Goal: Task Accomplishment & Management: Complete application form

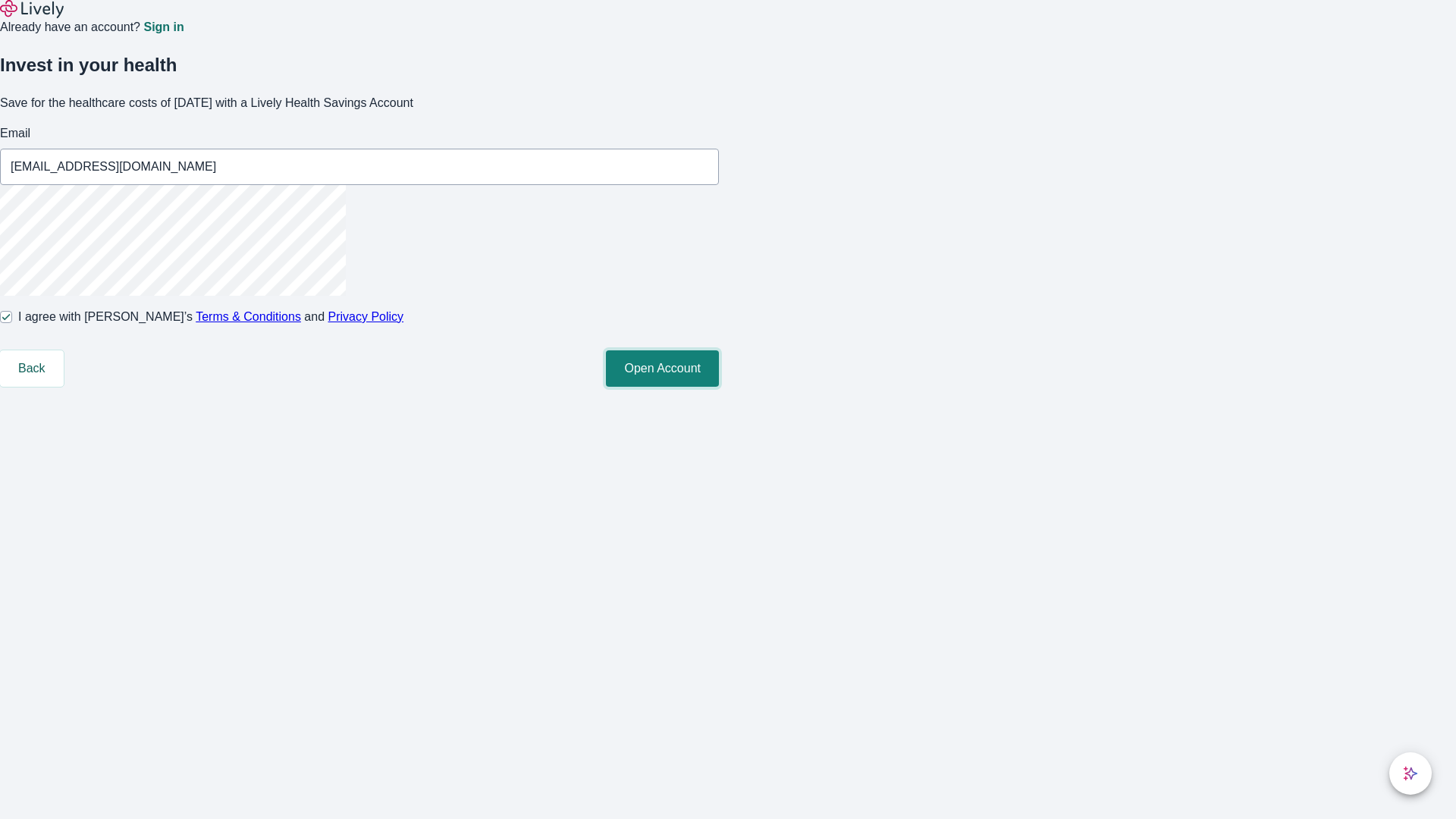
click at [719, 387] on button "Open Account" at bounding box center [662, 368] width 113 height 37
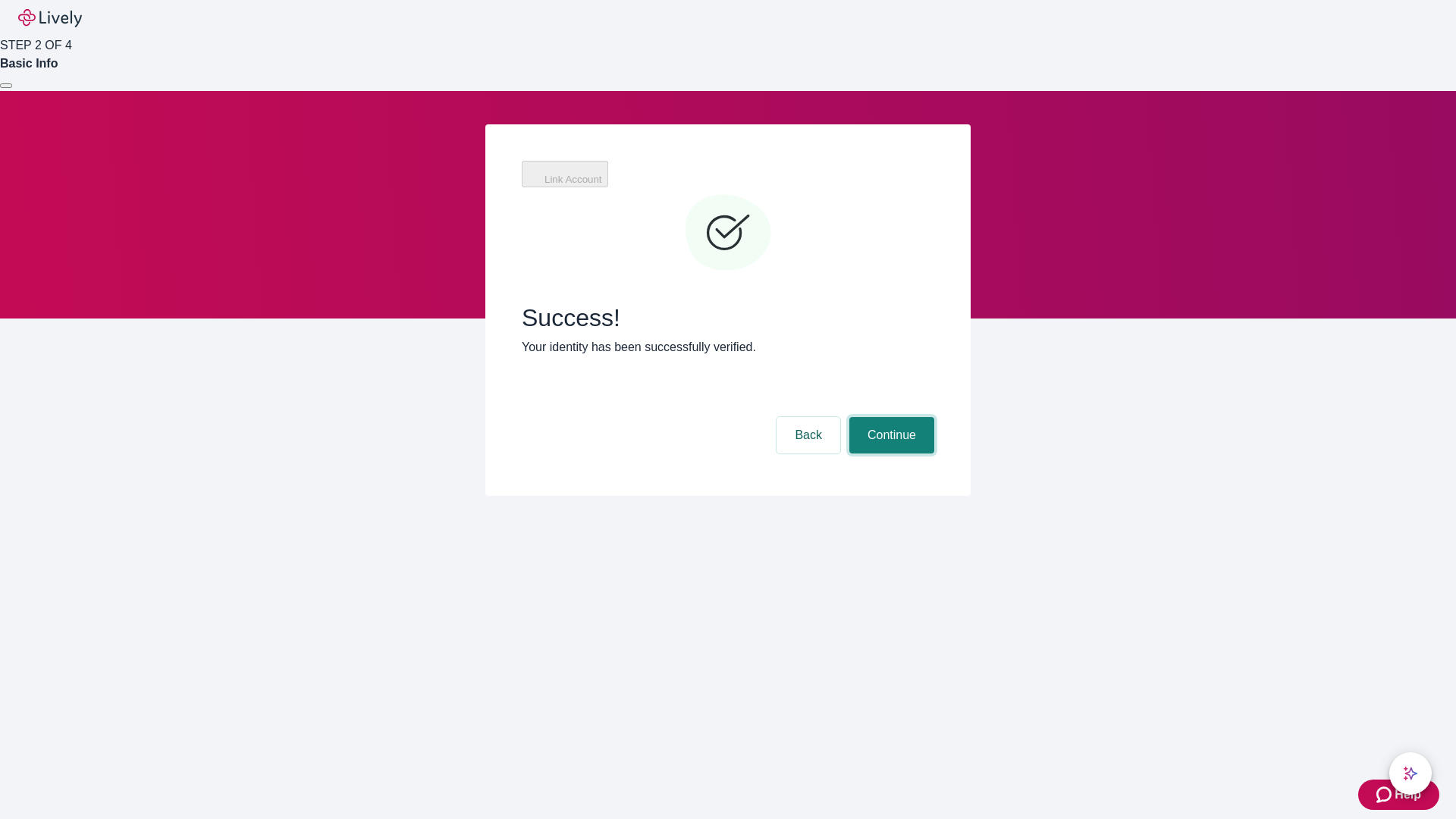
click at [889, 418] on button "Continue" at bounding box center [891, 435] width 85 height 37
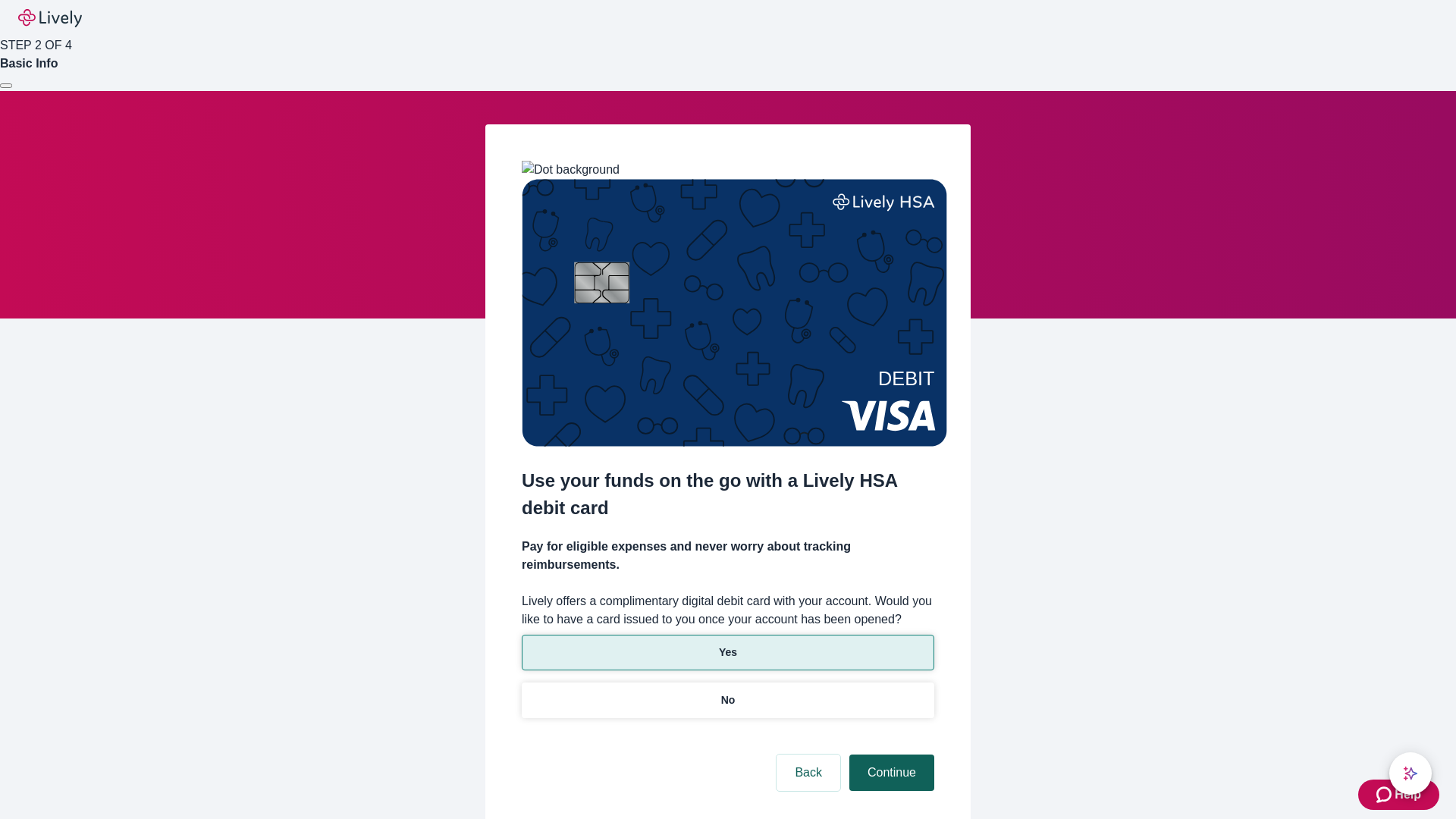
click at [728, 645] on p "Yes" at bounding box center [728, 653] width 18 height 16
click at [889, 755] on button "Continue" at bounding box center [891, 773] width 85 height 37
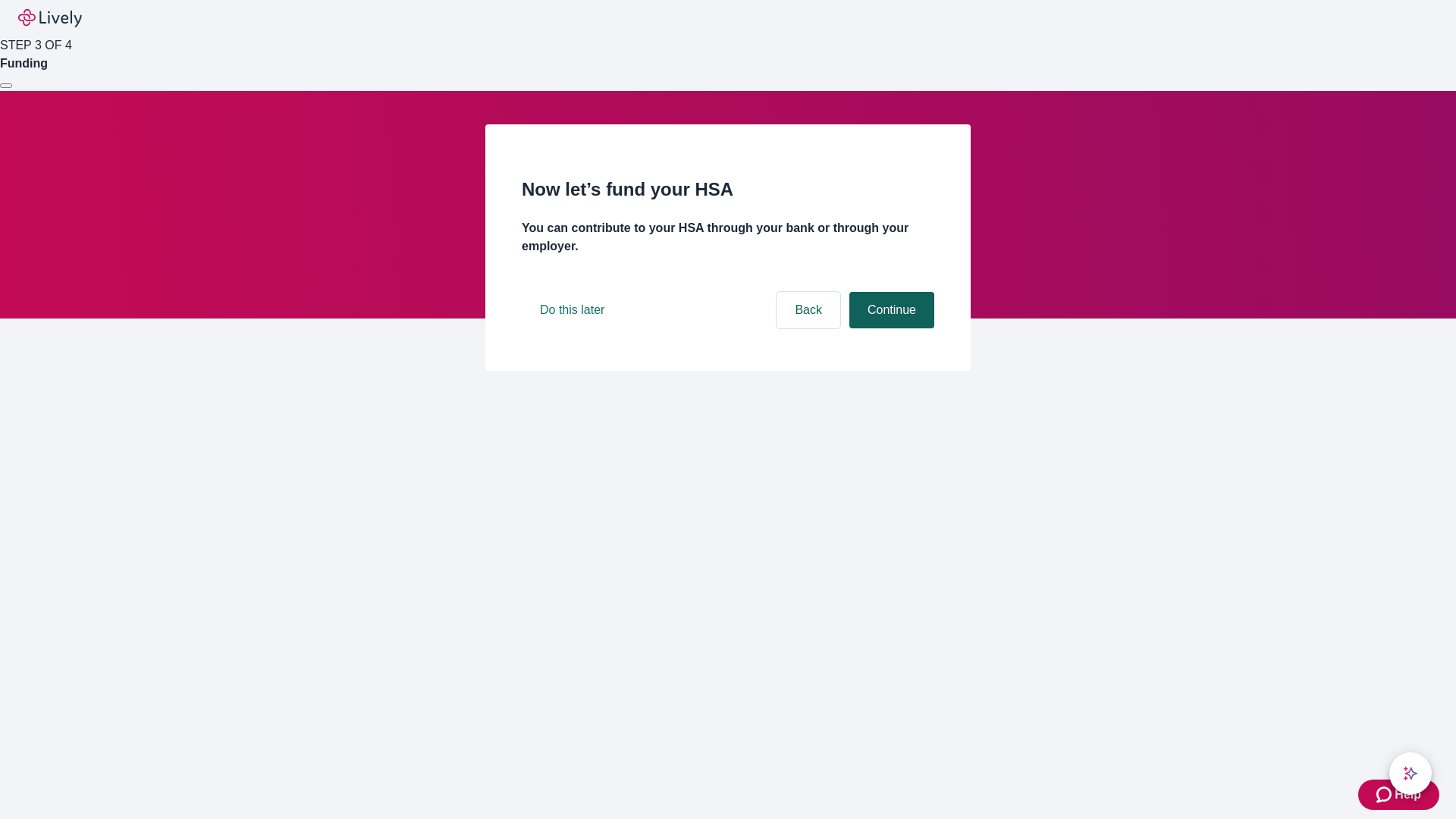
click at [889, 328] on button "Continue" at bounding box center [891, 310] width 85 height 37
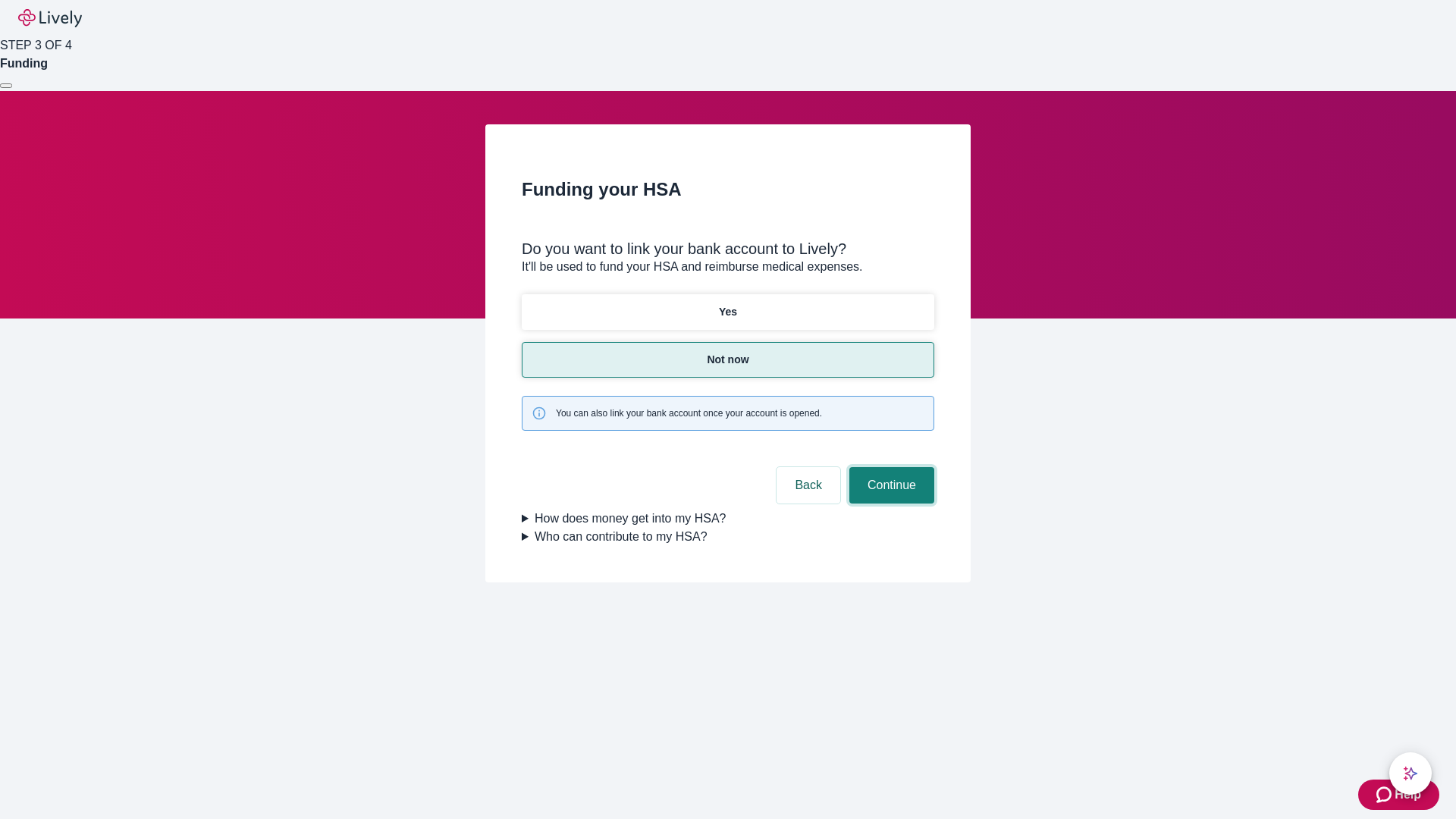
click at [889, 468] on button "Continue" at bounding box center [891, 485] width 85 height 37
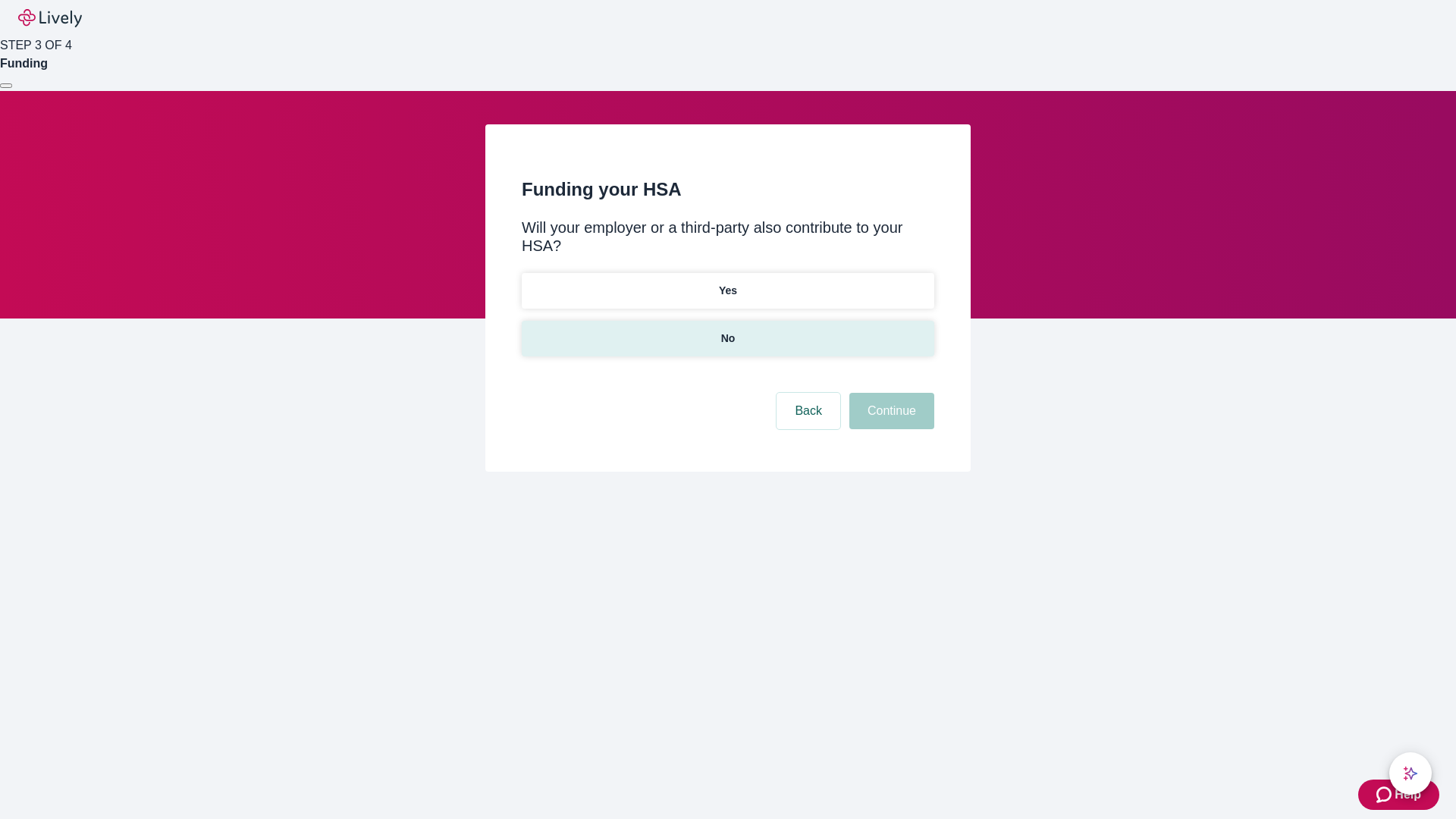
click at [728, 331] on p "No" at bounding box center [728, 339] width 14 height 16
click at [889, 393] on button "Continue" at bounding box center [891, 411] width 85 height 37
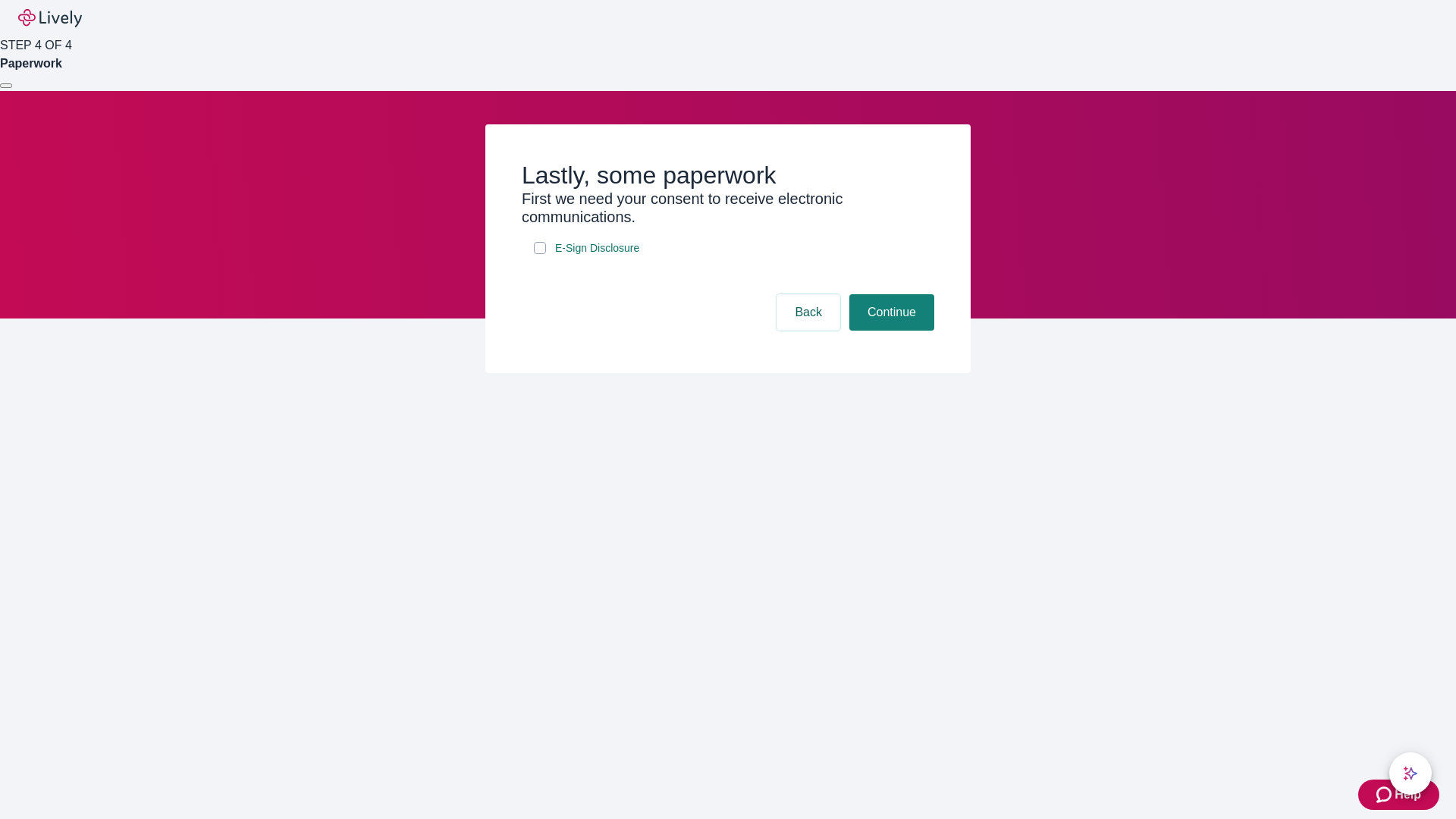
click at [540, 254] on input "E-Sign Disclosure" at bounding box center [540, 249] width 13 height 13
checkbox input "true"
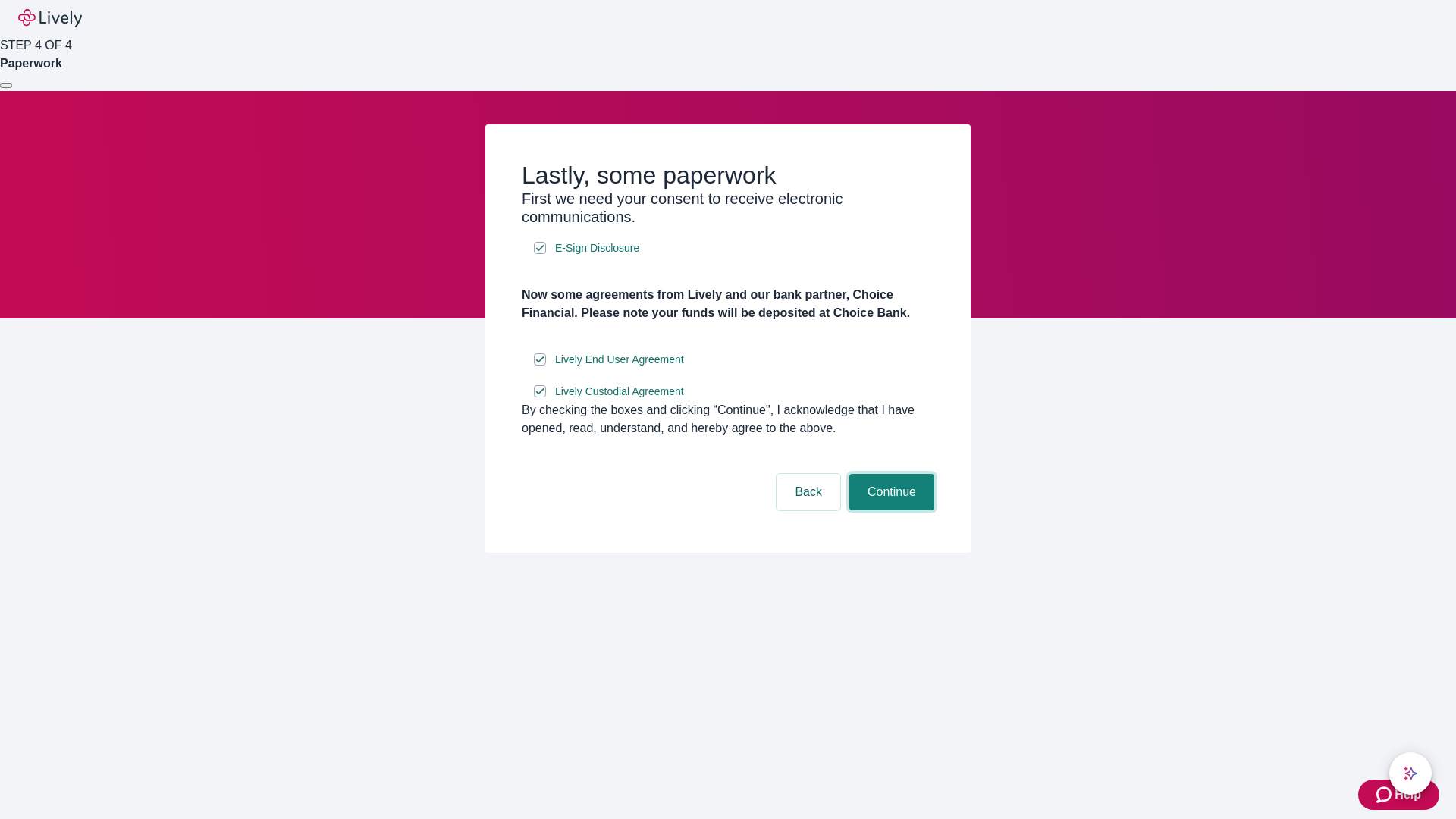
click at [889, 511] on button "Continue" at bounding box center [891, 492] width 85 height 37
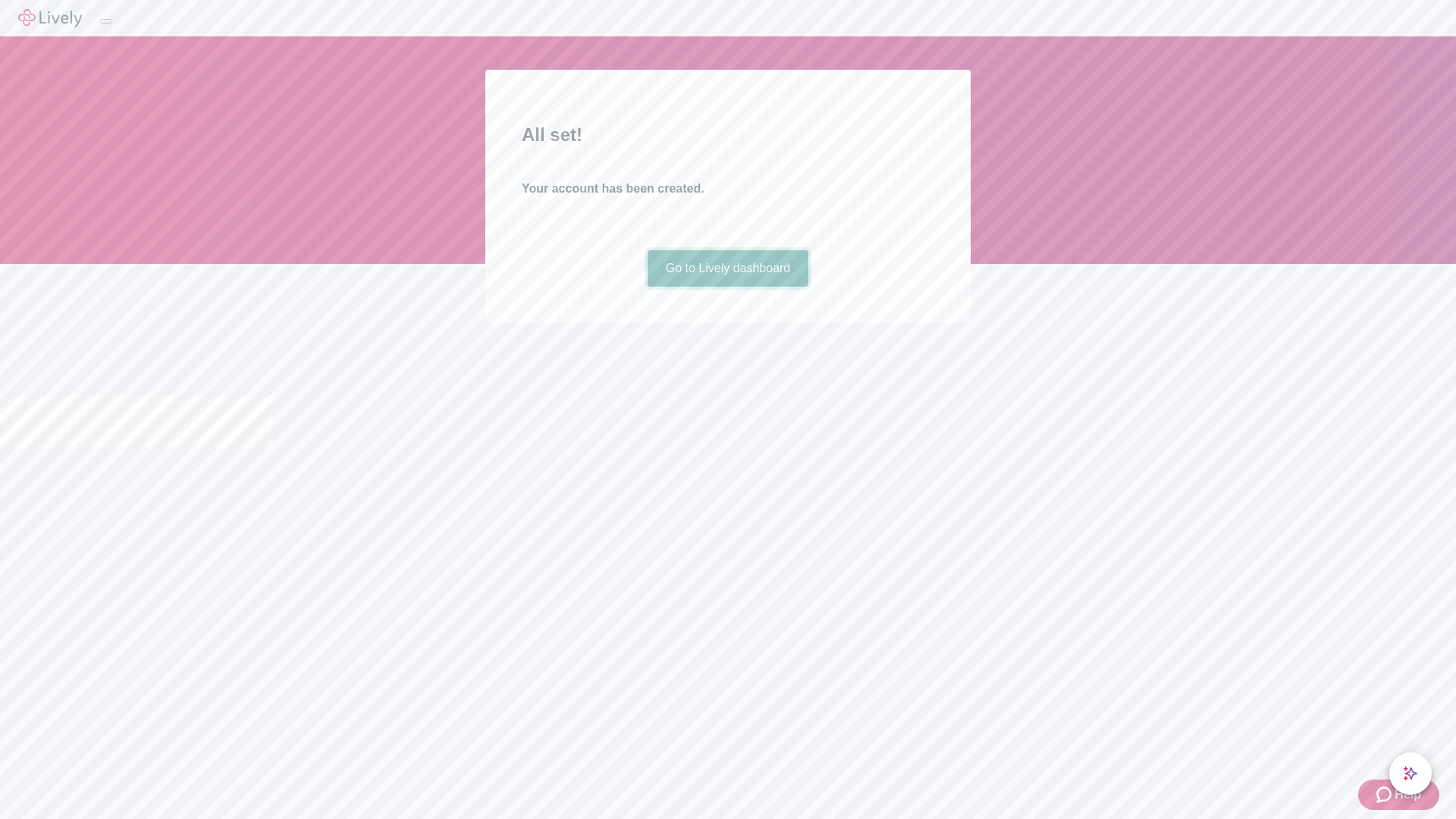
click at [728, 287] on link "Go to Lively dashboard" at bounding box center [728, 268] width 162 height 37
